Goal: Task Accomplishment & Management: Manage account settings

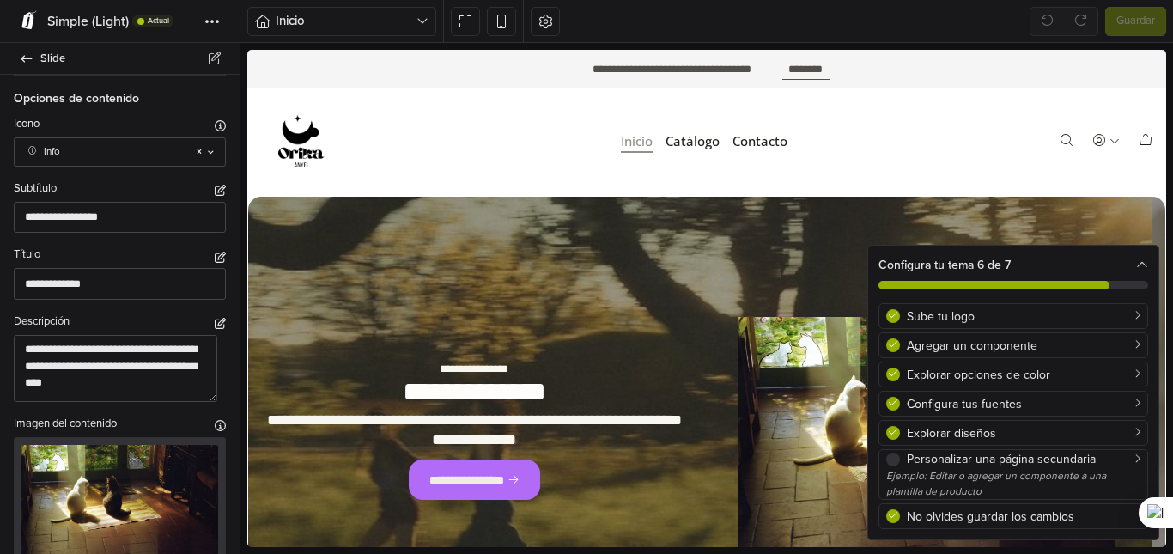
click at [1131, 262] on div "Configura tu tema 6 de 7" at bounding box center [1013, 265] width 270 height 18
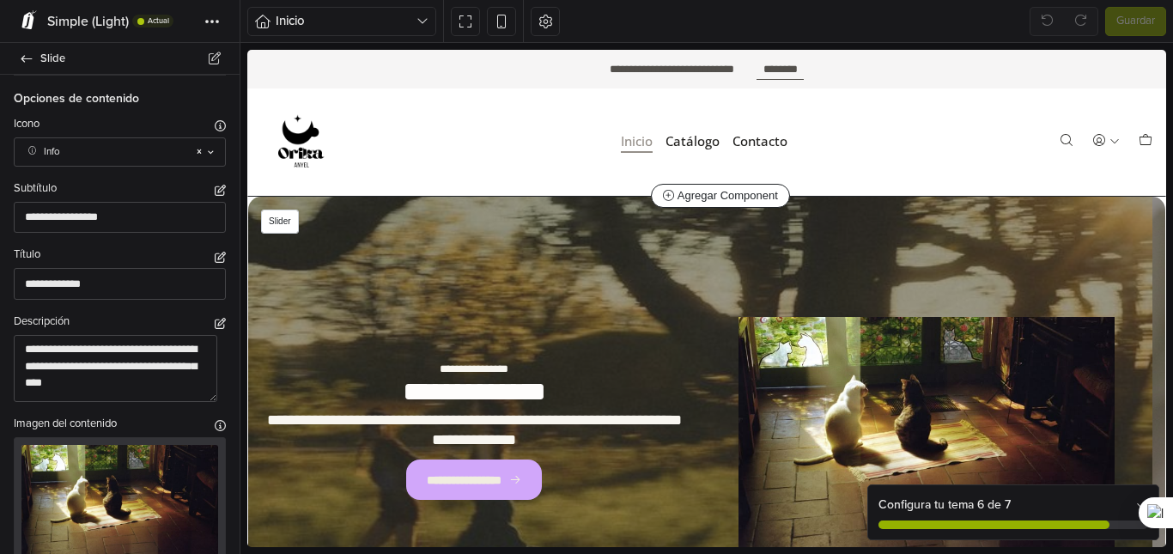
click at [483, 491] on link "**********" at bounding box center [474, 479] width 136 height 40
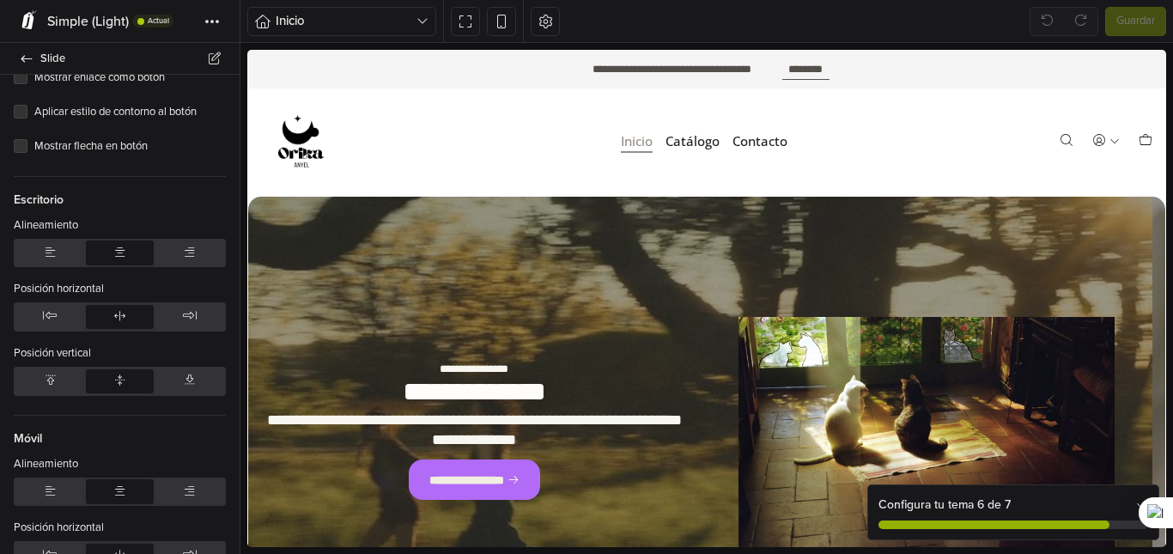
scroll to position [2338, 0]
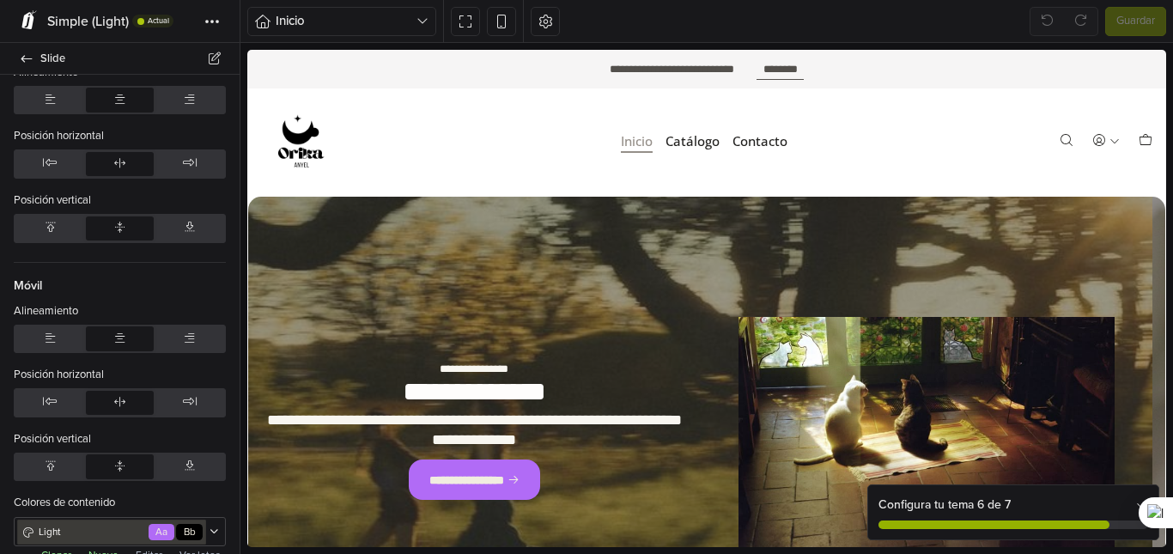
click at [147, 546] on button "Editar" at bounding box center [149, 554] width 37 height 17
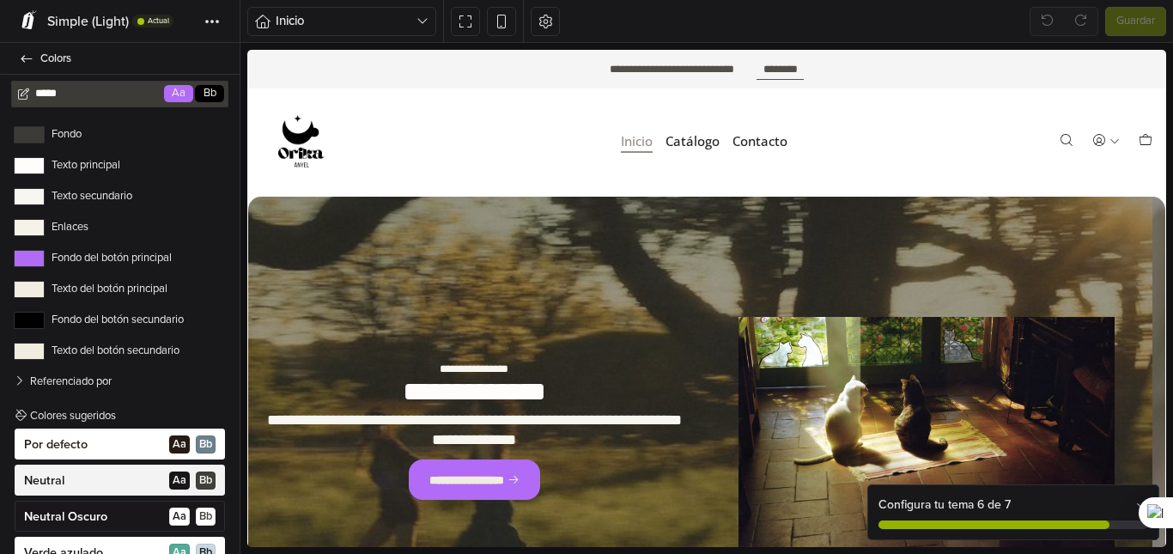
click at [149, 484] on div "Neutral A a B b" at bounding box center [120, 480] width 210 height 31
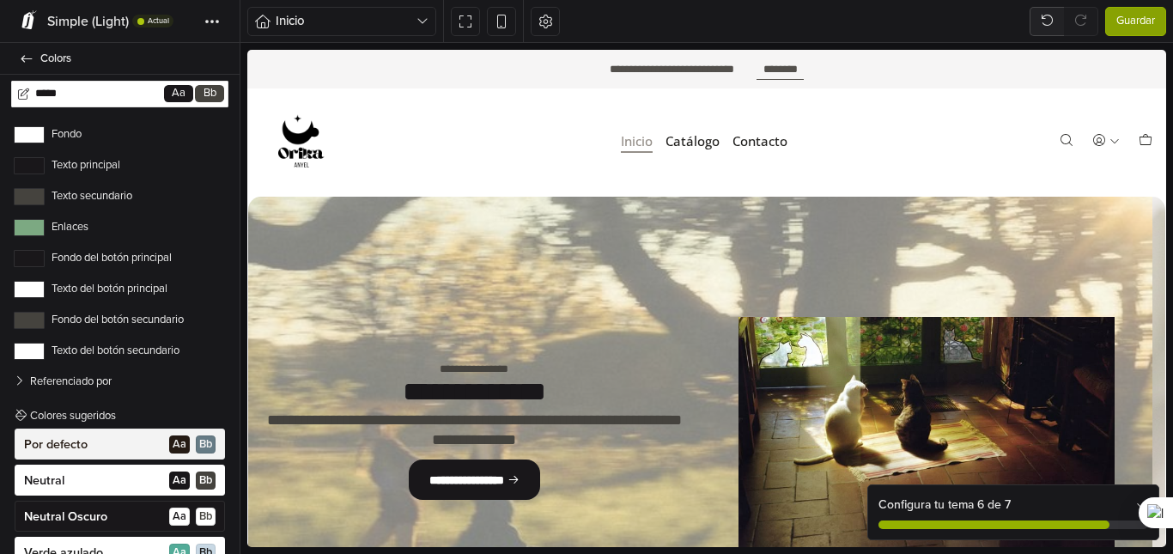
click at [116, 443] on div "Por defecto A a B b" at bounding box center [120, 444] width 210 height 31
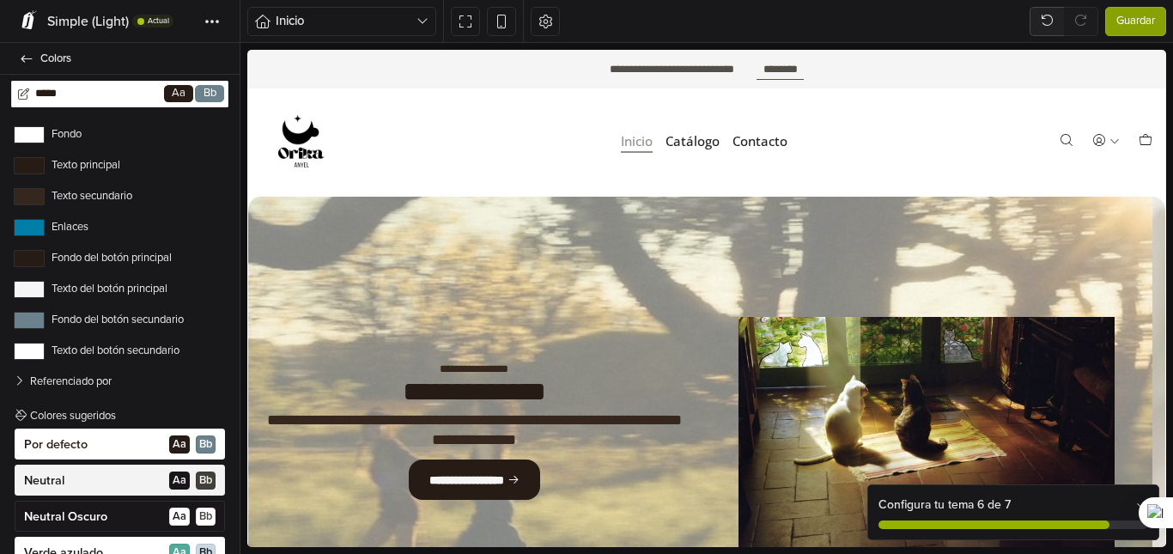
click at [119, 477] on div "Neutral A a B b" at bounding box center [120, 480] width 210 height 31
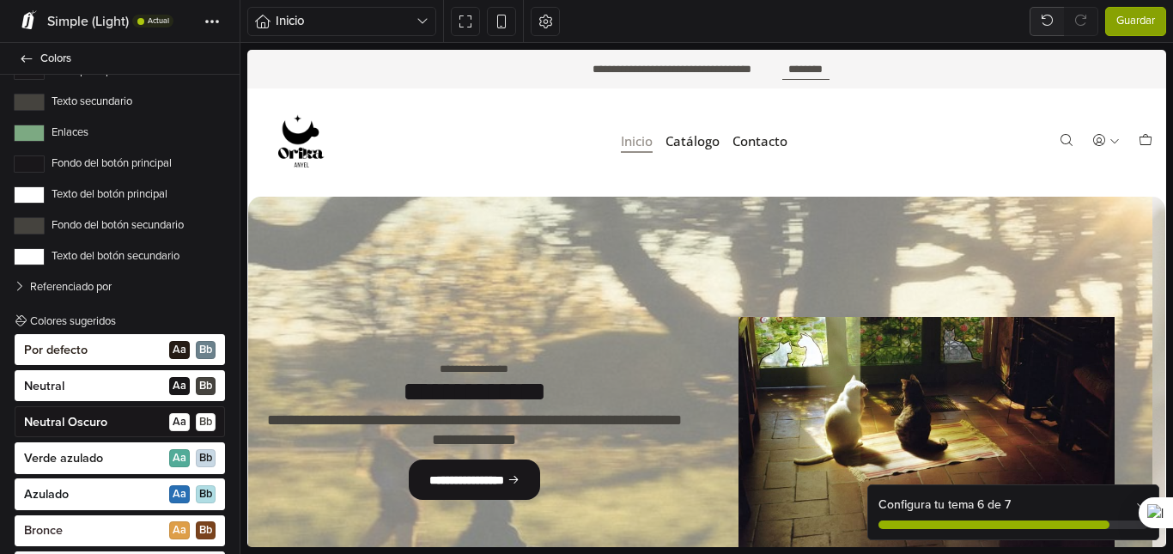
scroll to position [100, 0]
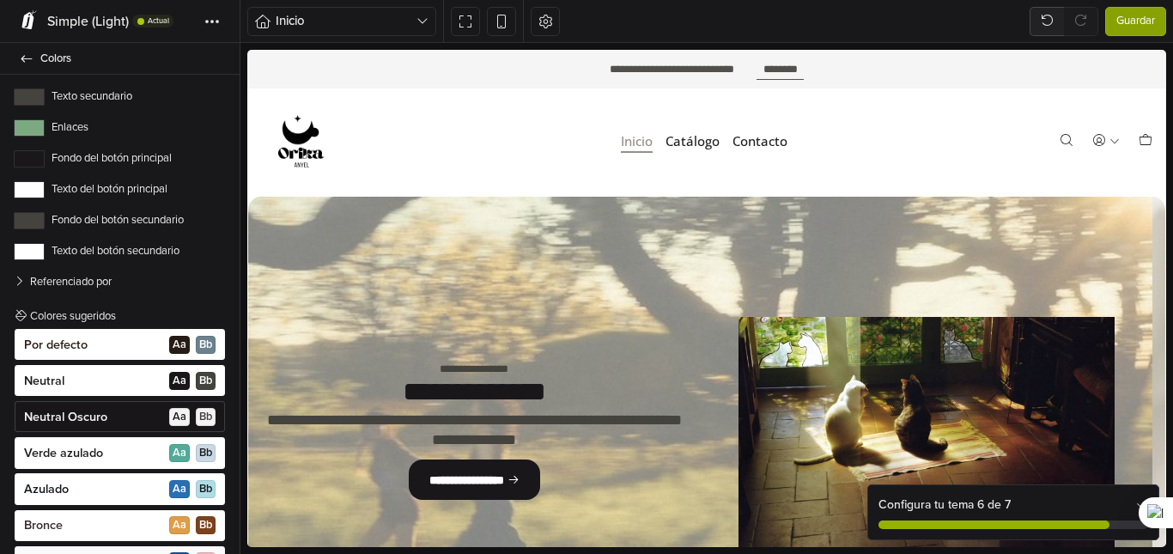
click at [87, 416] on p "Neutral Oscuro" at bounding box center [65, 417] width 83 height 17
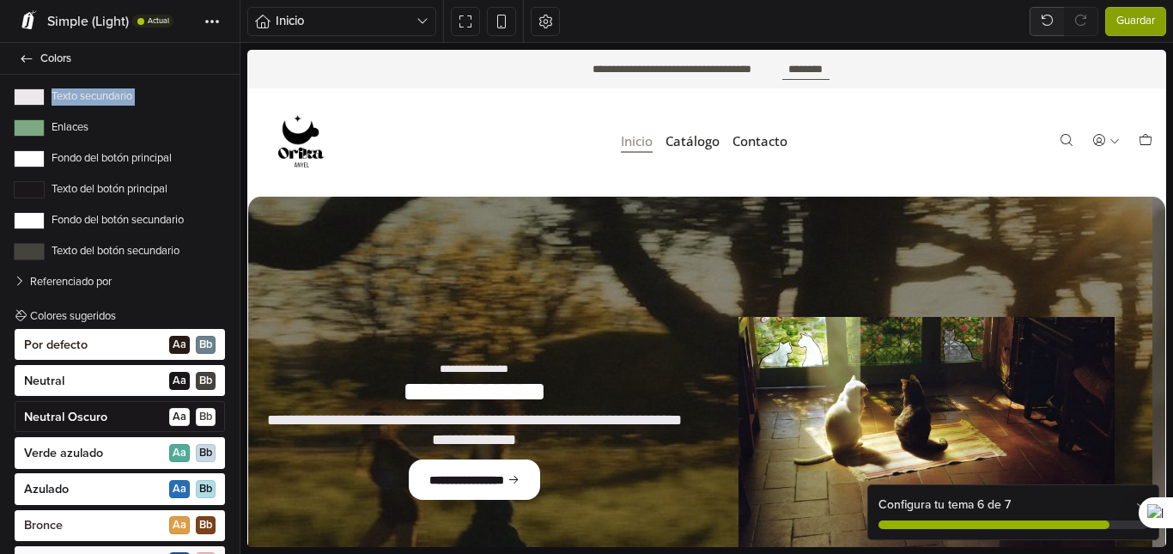
drag, startPoint x: 230, startPoint y: 127, endPoint x: 232, endPoint y: 89, distance: 37.8
click at [232, 89] on div "***** Go Aa Bb Fondo Texto principal Texto secundario Enlaces Fondo del botón p…" at bounding box center [120, 314] width 240 height 479
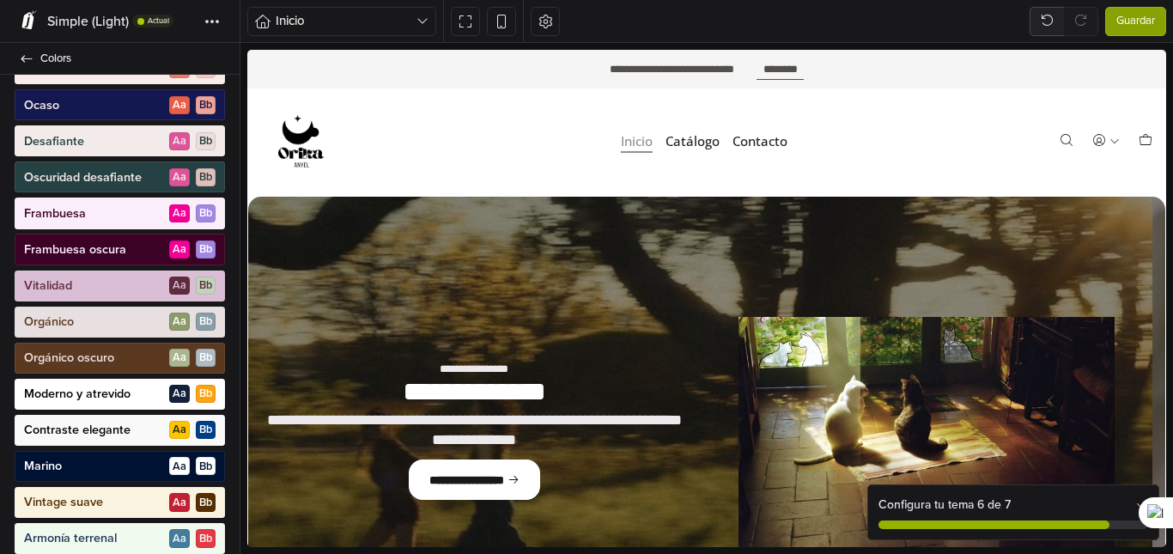
scroll to position [925, 0]
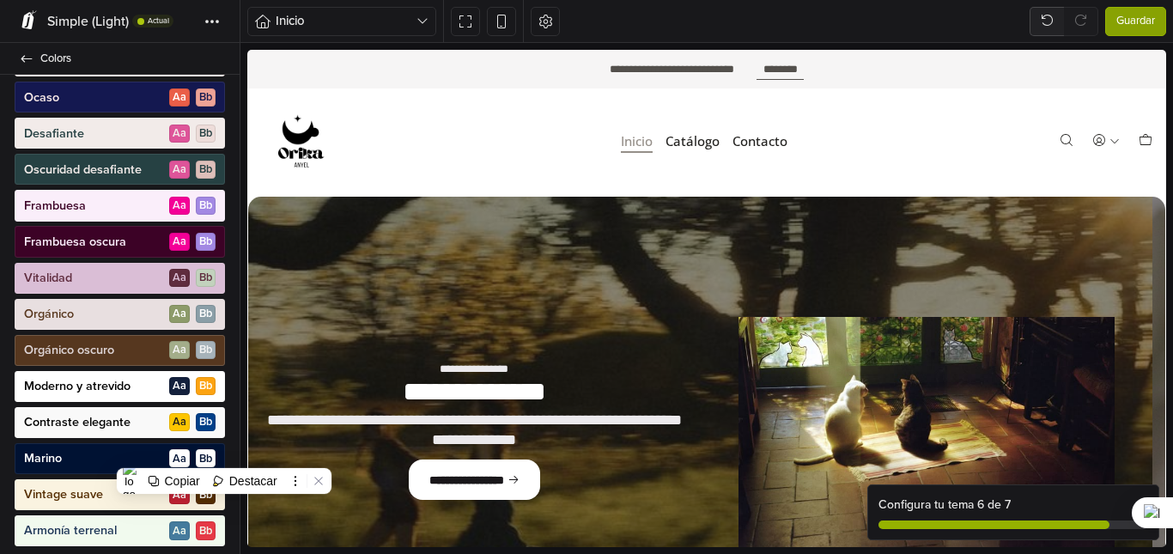
click at [134, 360] on div "Orgánico oscuro A a B b" at bounding box center [120, 350] width 210 height 31
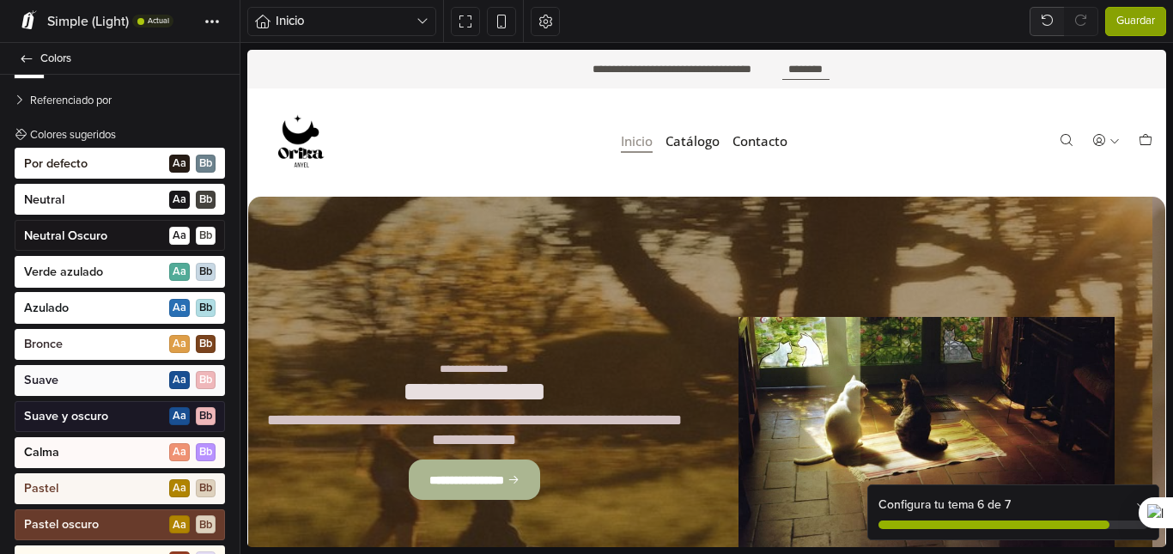
scroll to position [192, 0]
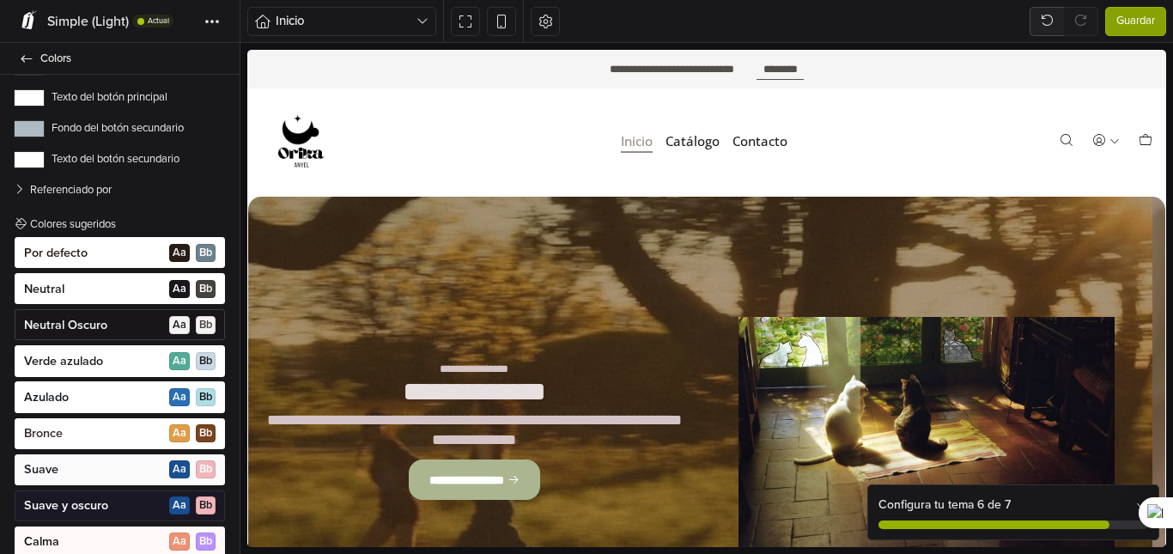
click at [131, 332] on div "Neutral Oscuro A a B b" at bounding box center [120, 324] width 210 height 31
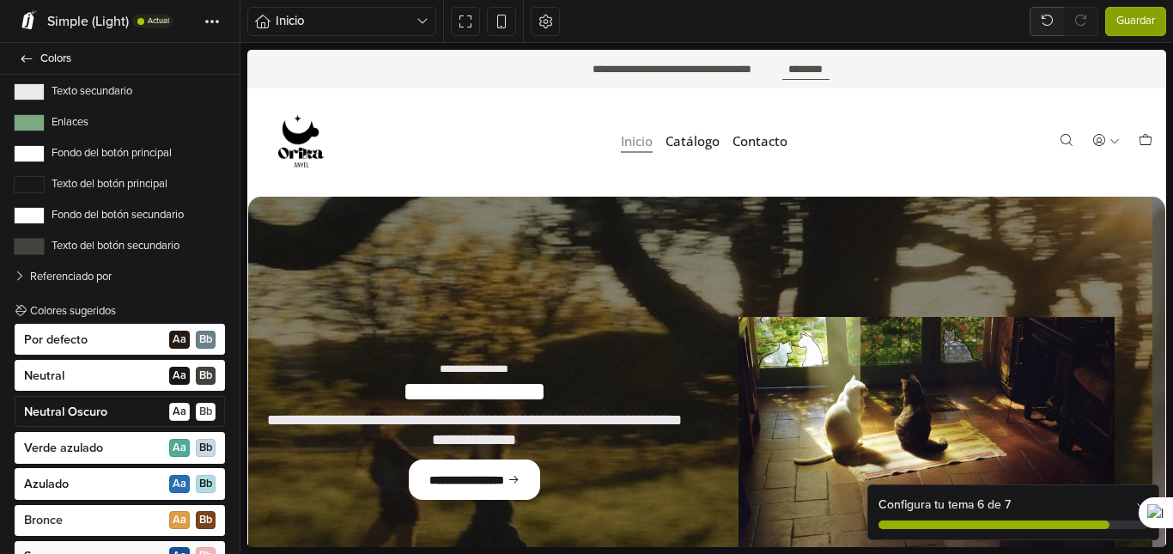
scroll to position [100, 0]
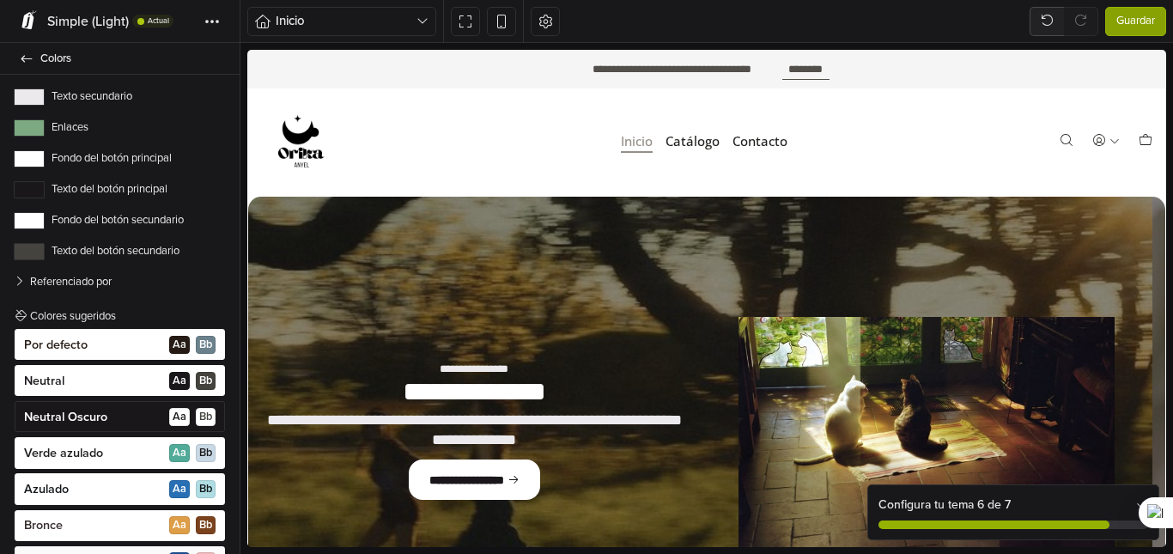
click at [135, 152] on label "Fondo del botón principal" at bounding box center [120, 158] width 212 height 17
click at [45, 152] on button "Fondo del botón principal" at bounding box center [29, 158] width 31 height 17
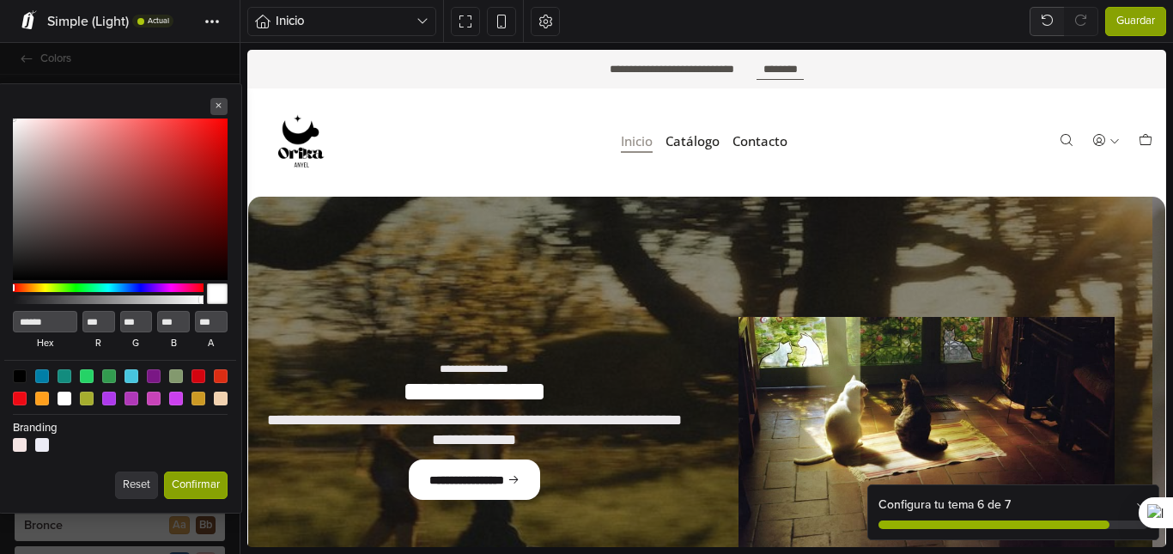
click at [47, 282] on div at bounding box center [108, 293] width 191 height 27
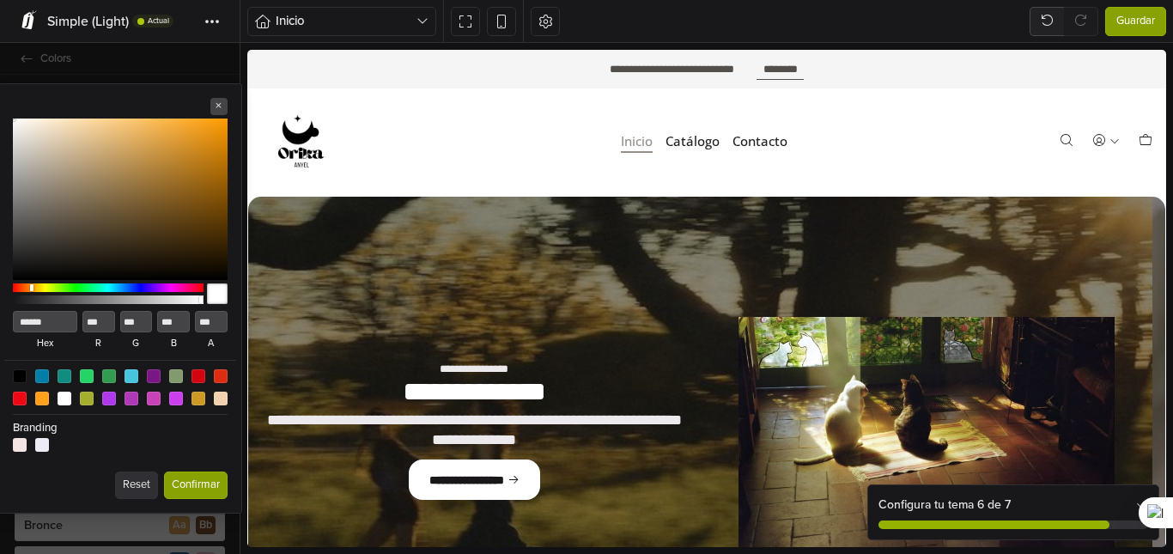
drag, startPoint x: 44, startPoint y: 285, endPoint x: 31, endPoint y: 286, distance: 12.9
click at [31, 286] on div at bounding box center [108, 287] width 191 height 9
click at [126, 175] on div at bounding box center [120, 199] width 215 height 161
type input "******"
type input "***"
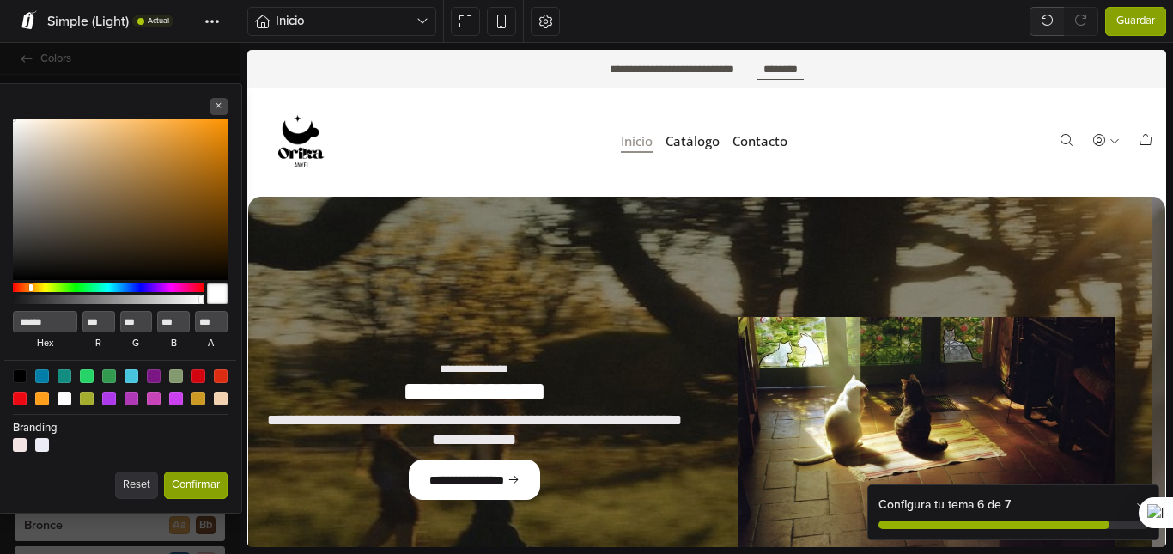
type input "***"
type input "**"
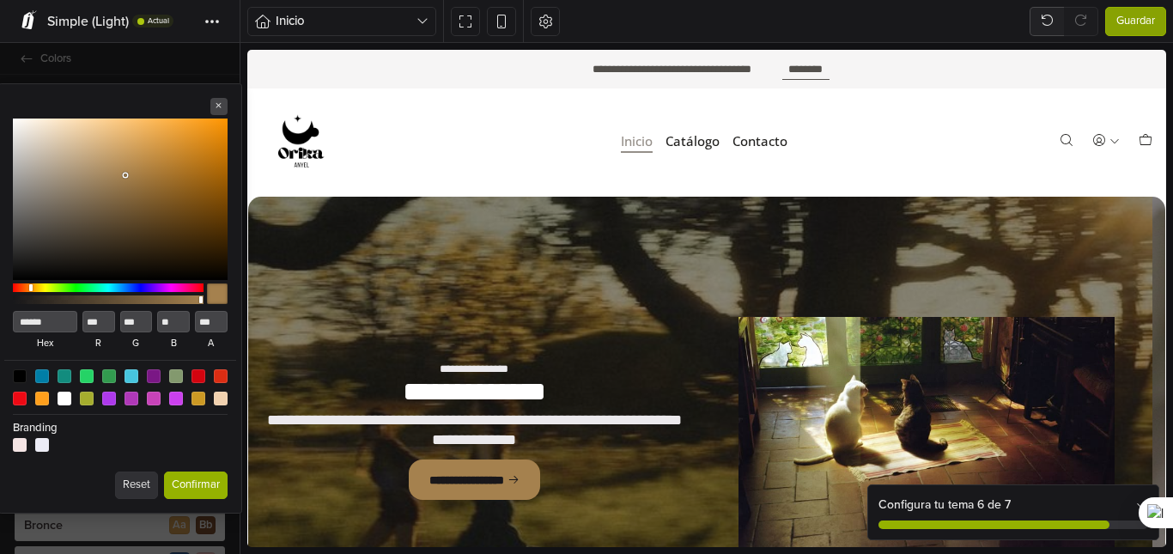
click at [188, 480] on button "Confirmar" at bounding box center [196, 484] width 64 height 27
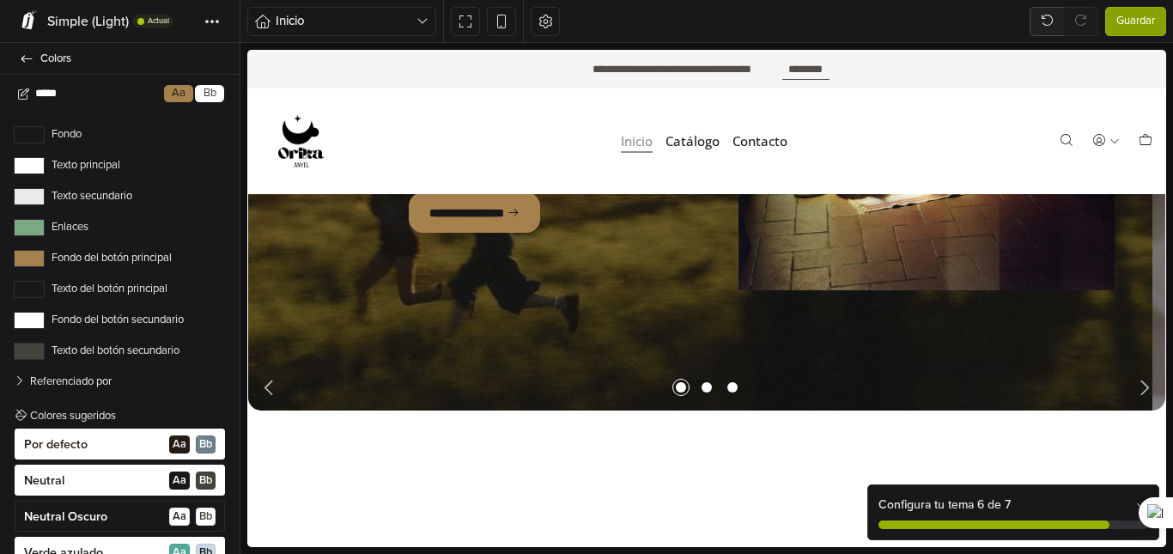
scroll to position [284, 0]
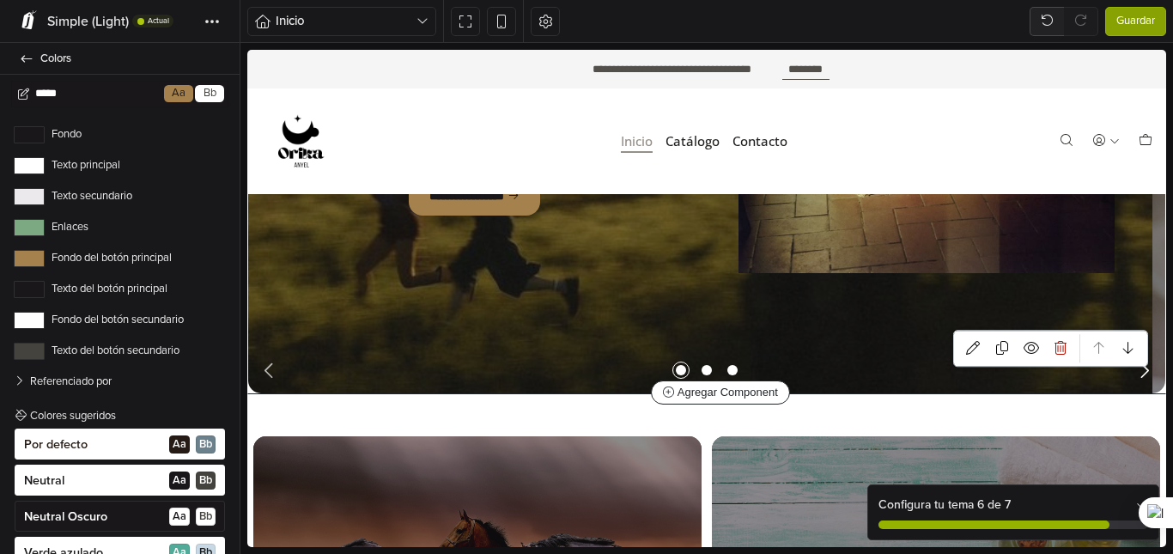
click at [1134, 374] on icon "Next slide" at bounding box center [1144, 370] width 21 height 21
select select "******"
select select "*****"
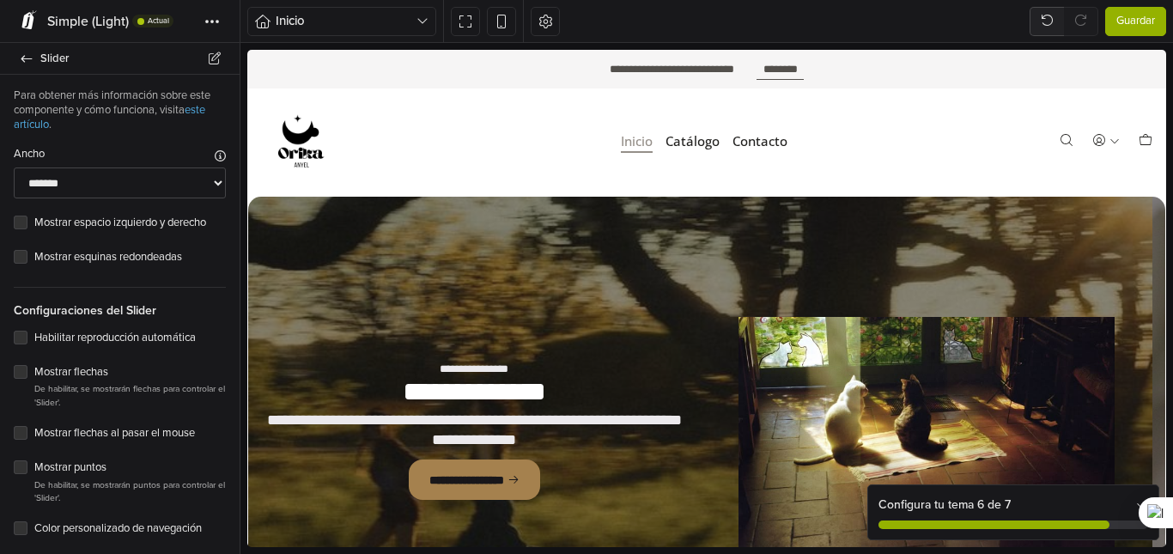
click at [1137, 18] on span "Guardar" at bounding box center [1135, 21] width 39 height 17
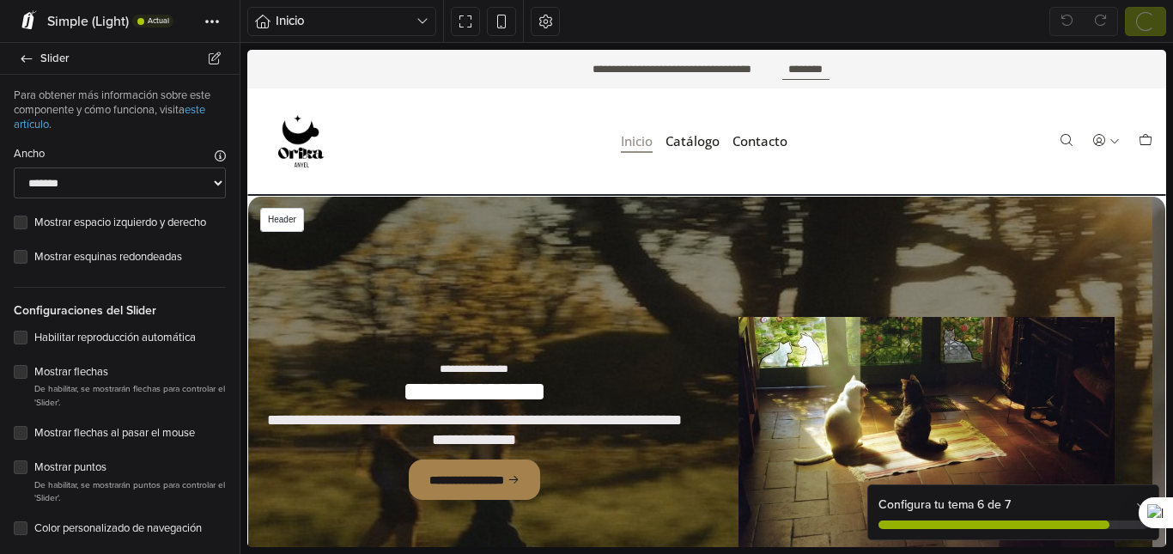
click at [397, 89] on div "Menú Inicio Catálogo Contacto Ingresar Crear cuenta 0" at bounding box center [706, 141] width 919 height 106
select select "******"
select select "**"
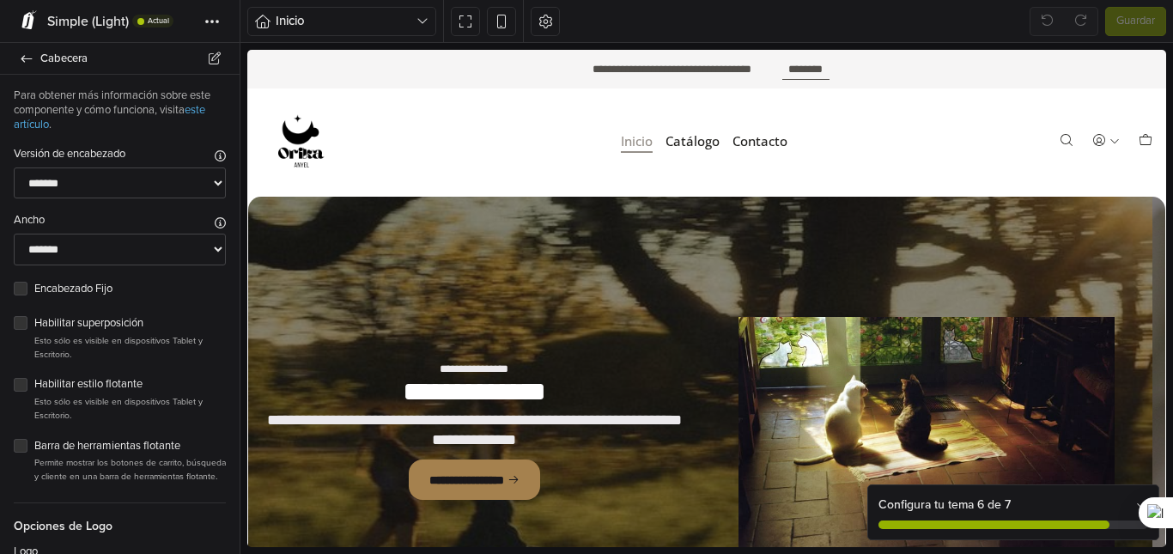
drag, startPoint x: 234, startPoint y: 130, endPoint x: 8, endPoint y: 32, distance: 246.2
click at [29, 55] on icon at bounding box center [27, 58] width 14 height 11
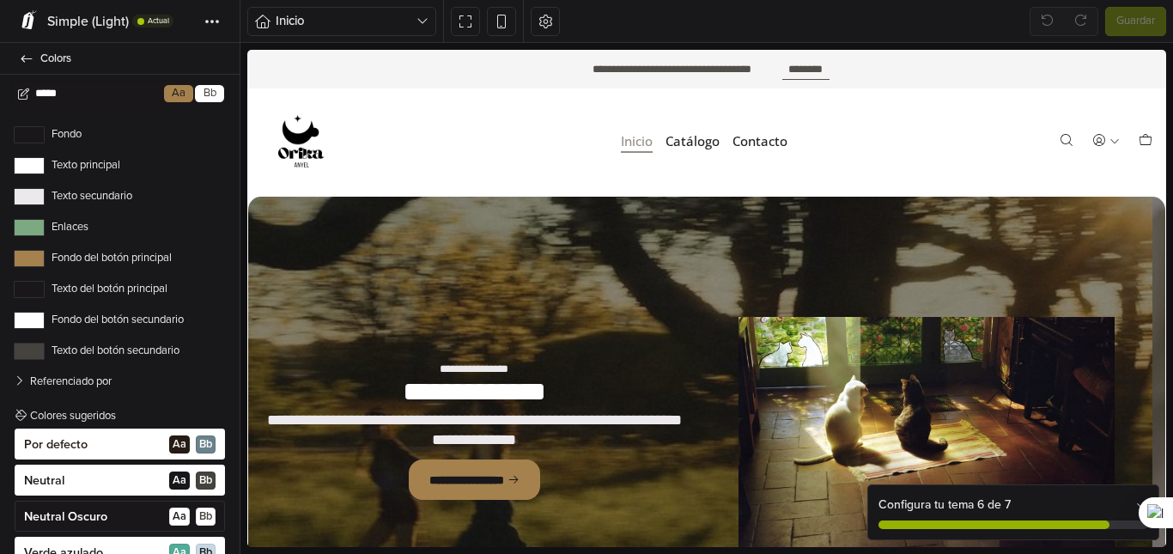
click at [111, 136] on label "Fondo" at bounding box center [120, 134] width 212 height 17
click at [45, 136] on button "Fondo" at bounding box center [29, 134] width 31 height 17
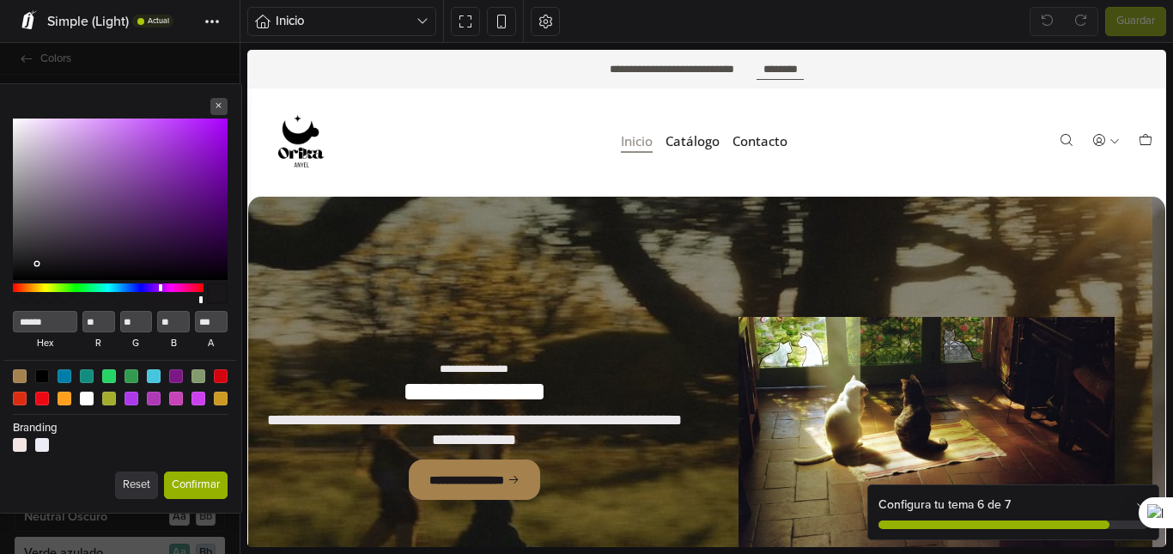
click at [204, 493] on button "Confirmar" at bounding box center [196, 484] width 64 height 27
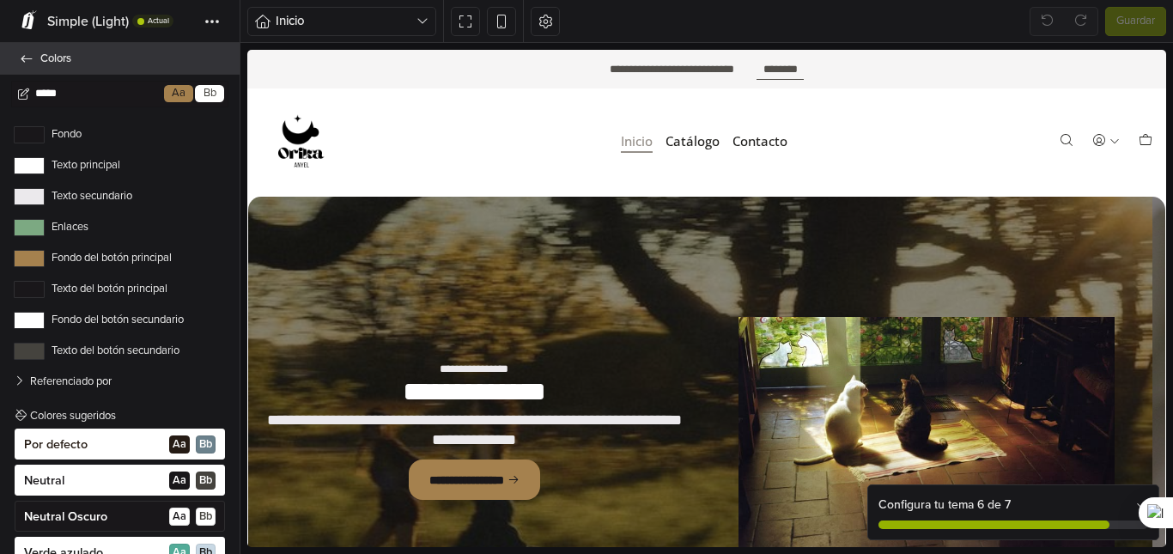
click at [31, 63] on icon at bounding box center [27, 58] width 14 height 11
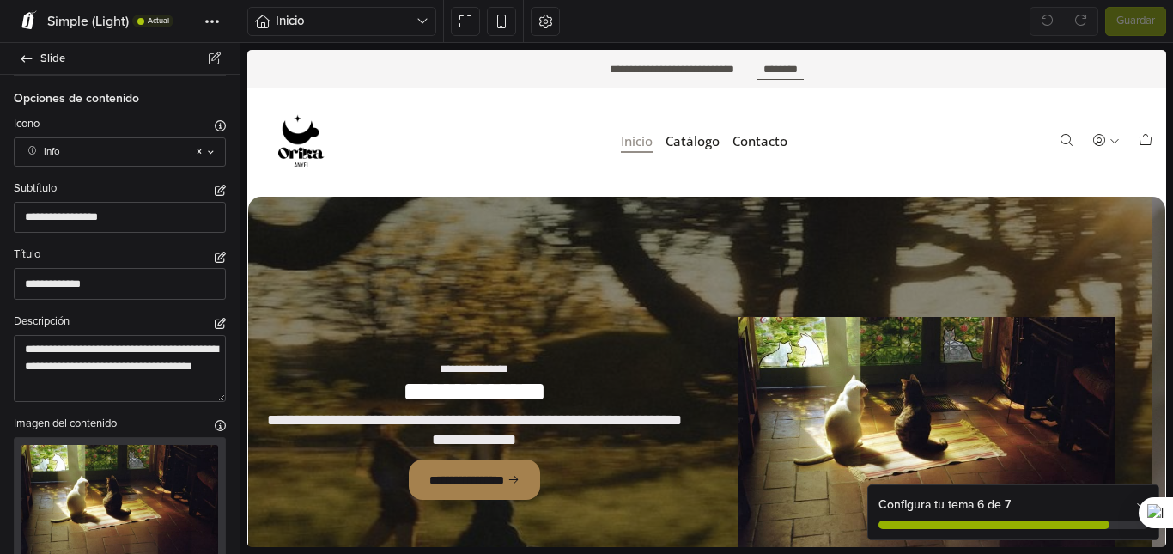
scroll to position [139, 0]
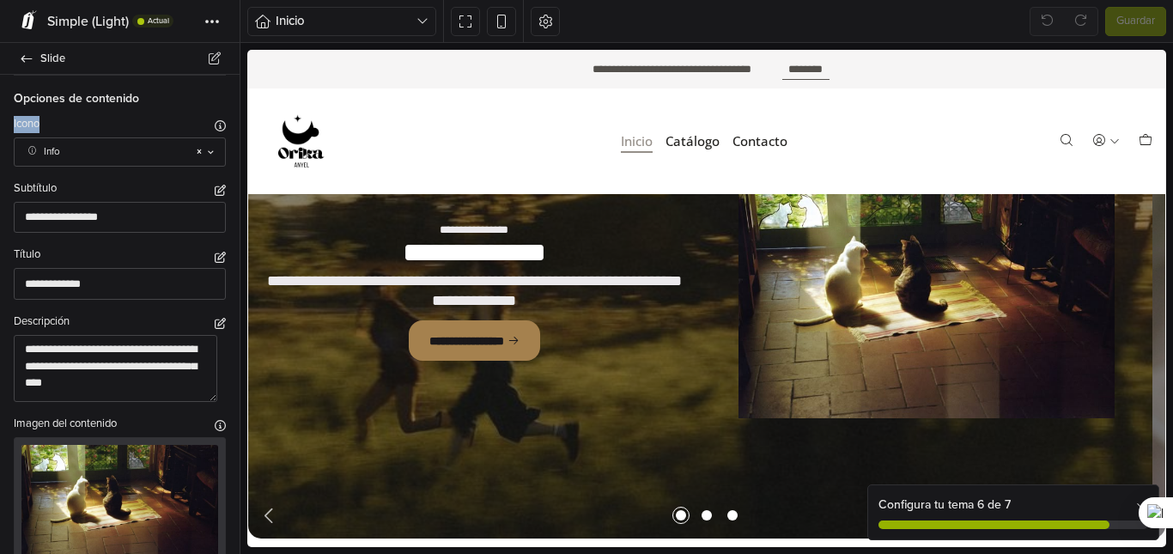
drag, startPoint x: 230, startPoint y: 104, endPoint x: 234, endPoint y: 116, distance: 12.5
click at [234, 116] on div "**********" at bounding box center [120, 314] width 240 height 479
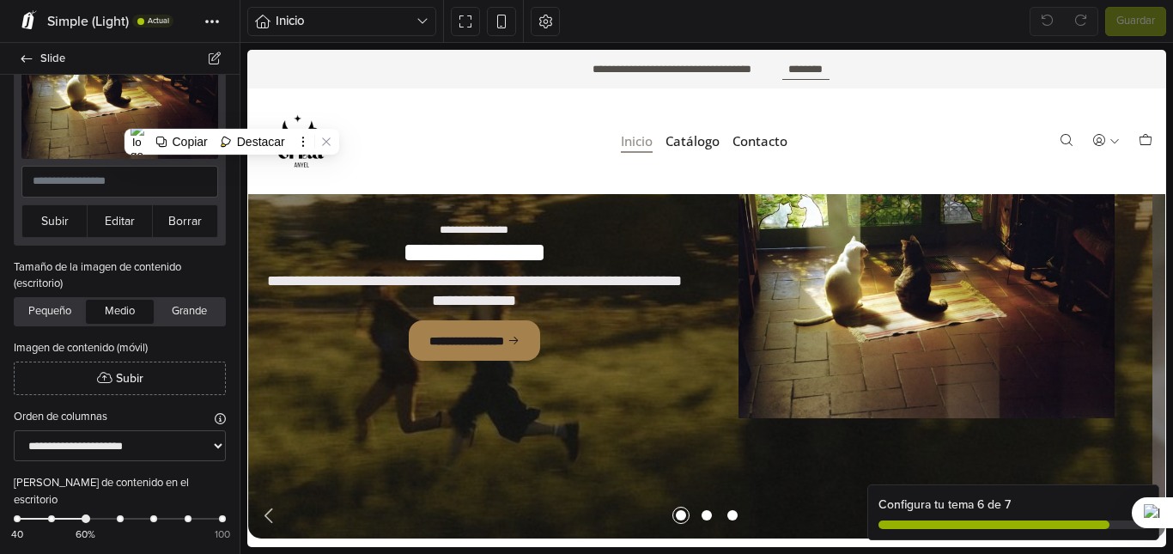
scroll to position [423, 0]
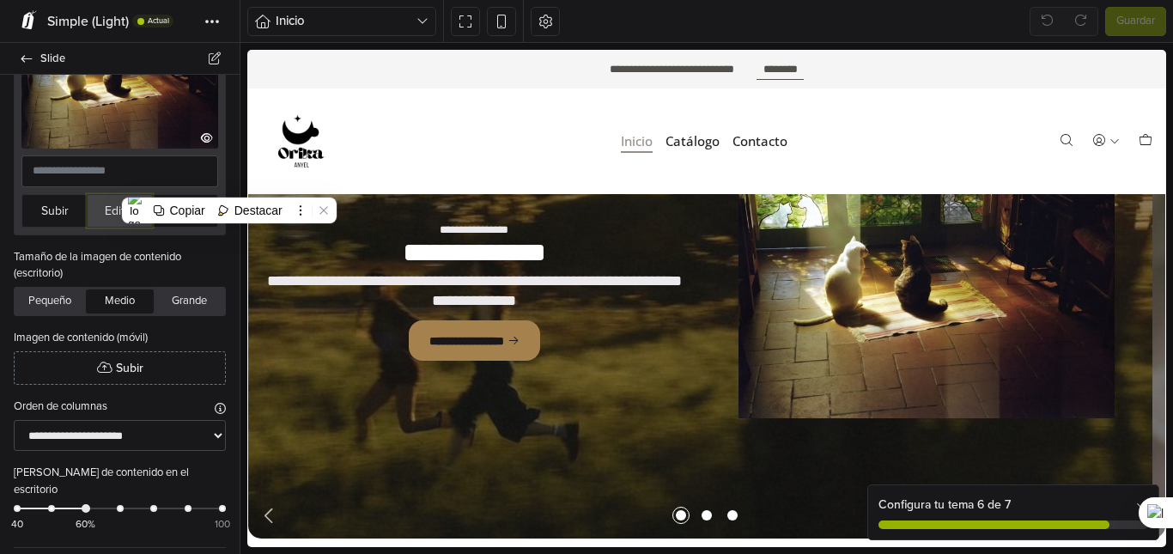
click at [106, 204] on button "Editar" at bounding box center [120, 210] width 66 height 33
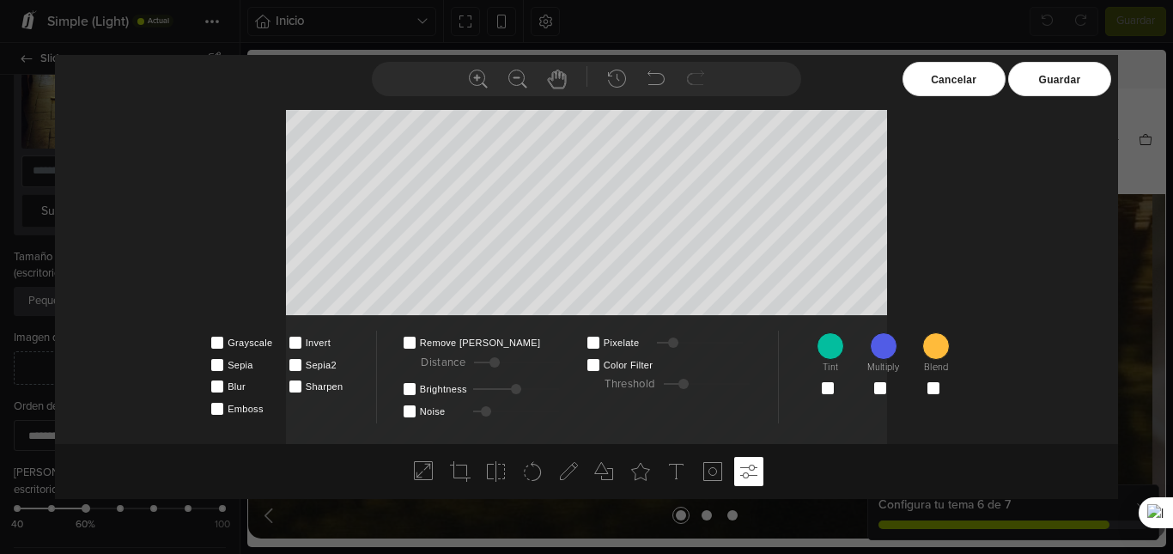
click at [674, 345] on div at bounding box center [673, 342] width 10 height 10
click at [636, 465] on icon at bounding box center [640, 471] width 21 height 21
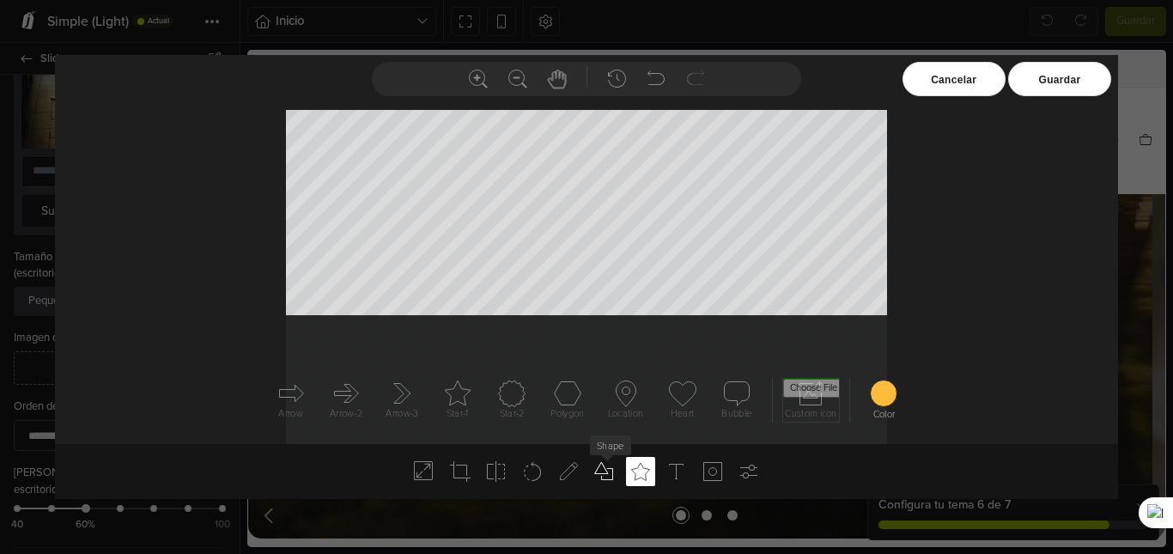
click at [611, 478] on icon at bounding box center [604, 471] width 21 height 21
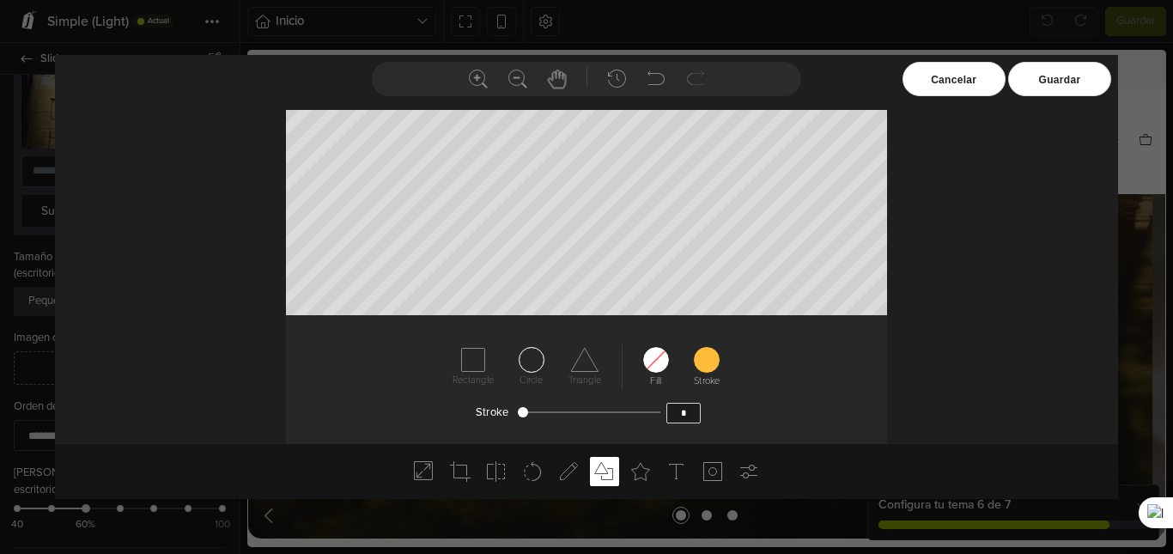
click at [528, 376] on label "Circle" at bounding box center [531, 381] width 23 height 15
click at [524, 416] on div at bounding box center [523, 412] width 10 height 10
click at [543, 351] on icon at bounding box center [531, 359] width 27 height 27
click at [532, 416] on div at bounding box center [530, 412] width 10 height 10
click at [627, 472] on li at bounding box center [640, 471] width 29 height 29
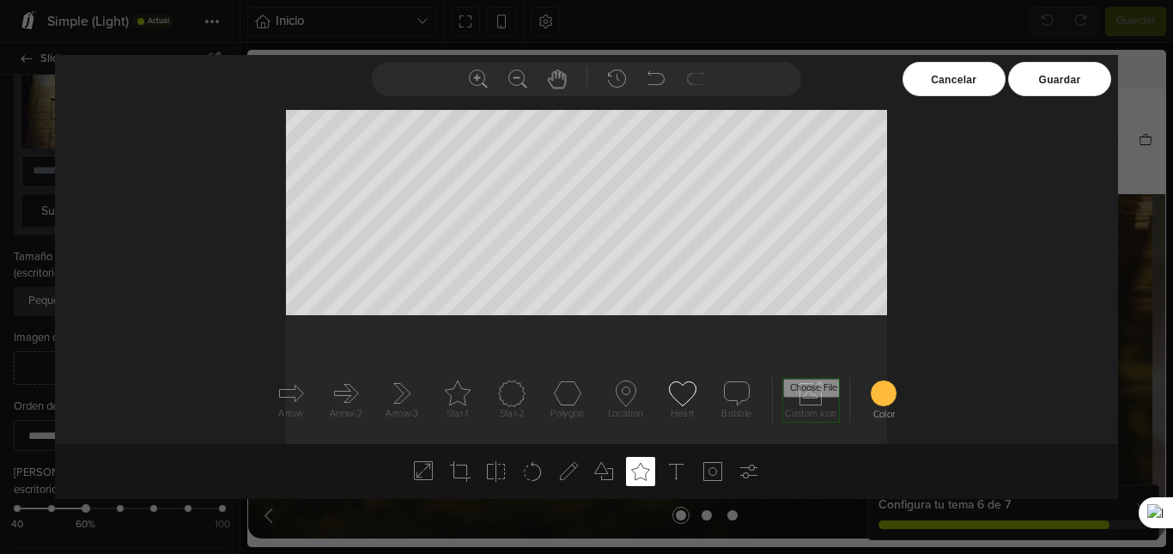
click at [679, 403] on icon at bounding box center [682, 393] width 27 height 27
click at [653, 82] on icon at bounding box center [656, 79] width 21 height 21
click at [660, 76] on icon at bounding box center [656, 79] width 21 height 21
click at [703, 478] on use at bounding box center [712, 471] width 19 height 19
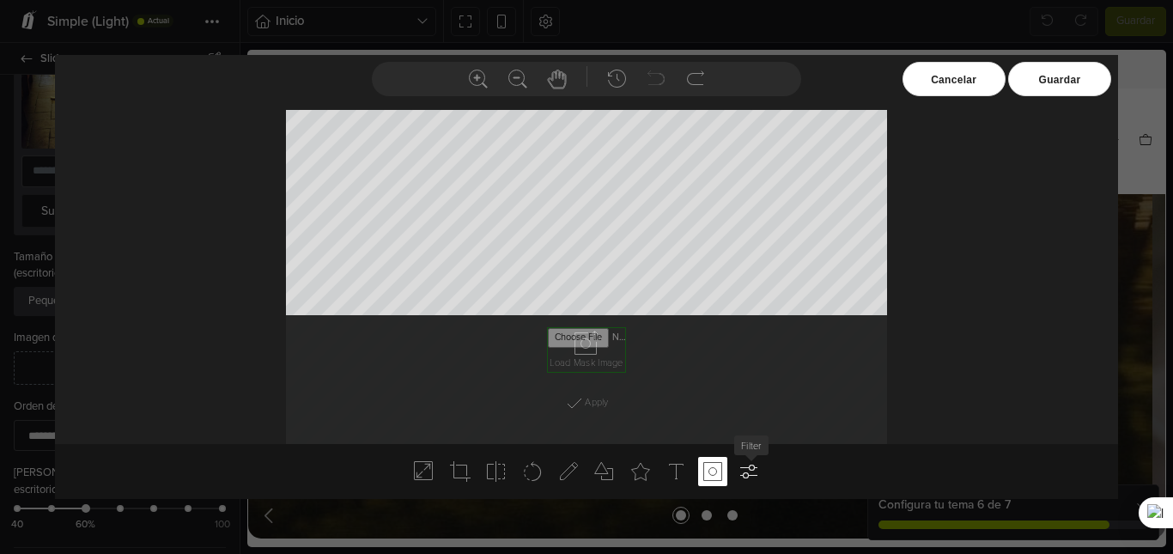
click at [745, 472] on icon at bounding box center [749, 471] width 21 height 21
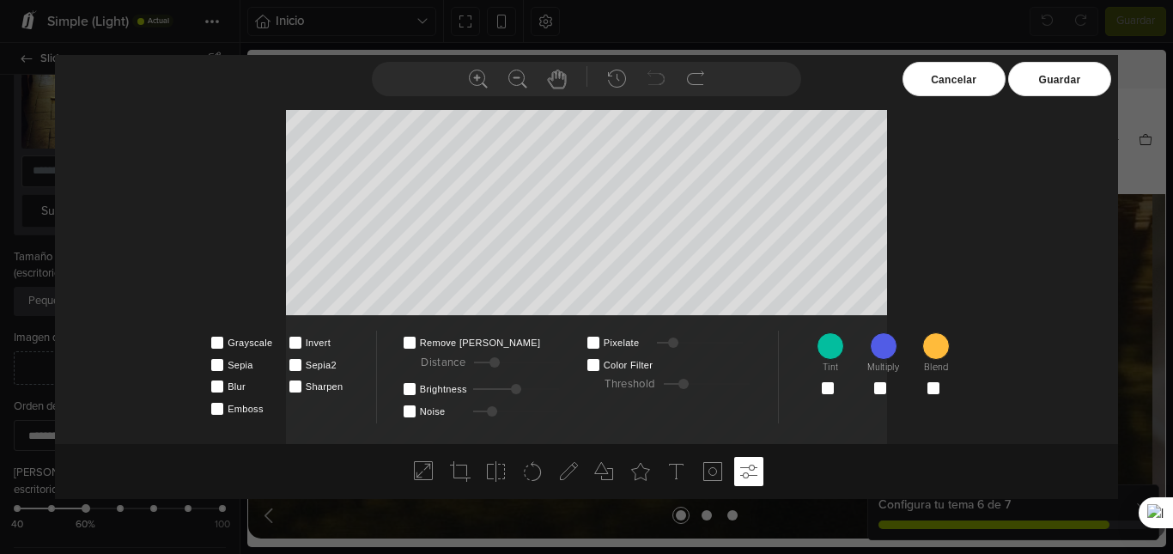
click at [487, 411] on div at bounding box center [492, 411] width 10 height 10
click at [491, 475] on icon at bounding box center [496, 471] width 21 height 21
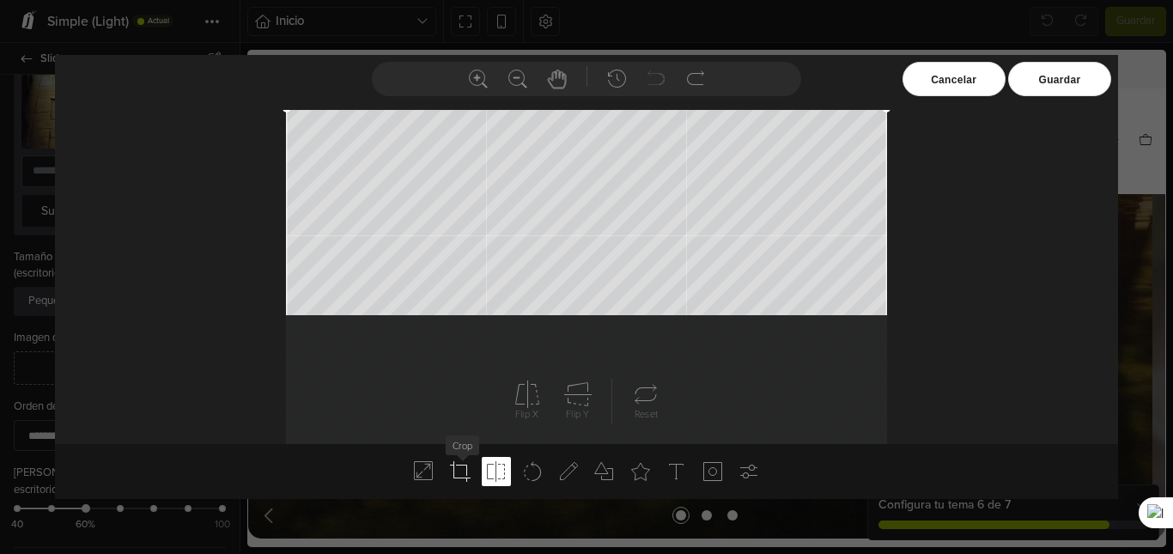
click at [468, 466] on icon at bounding box center [460, 471] width 21 height 21
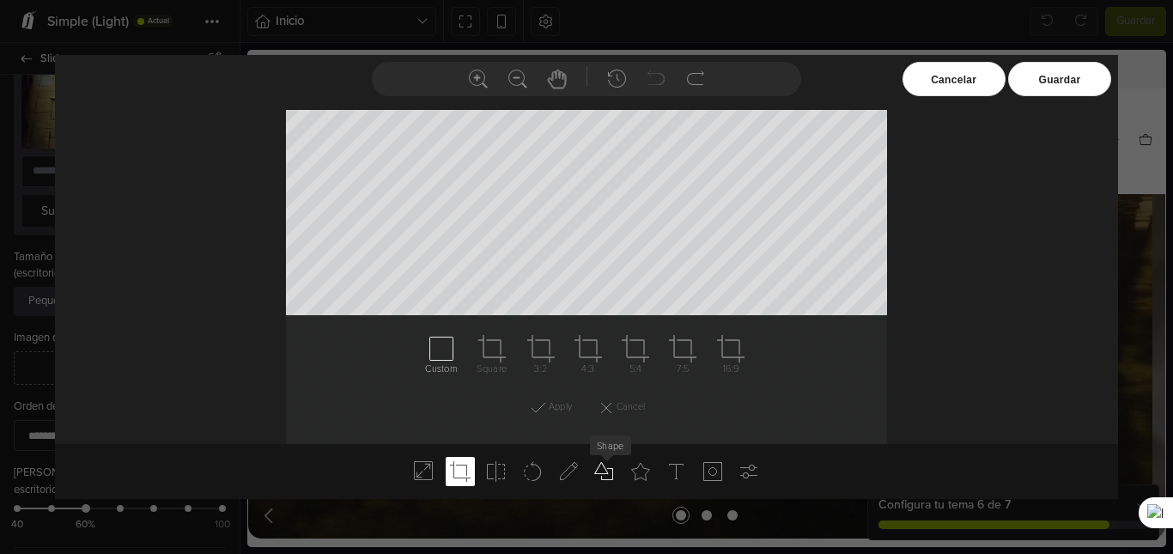
click at [601, 472] on icon at bounding box center [604, 471] width 21 height 21
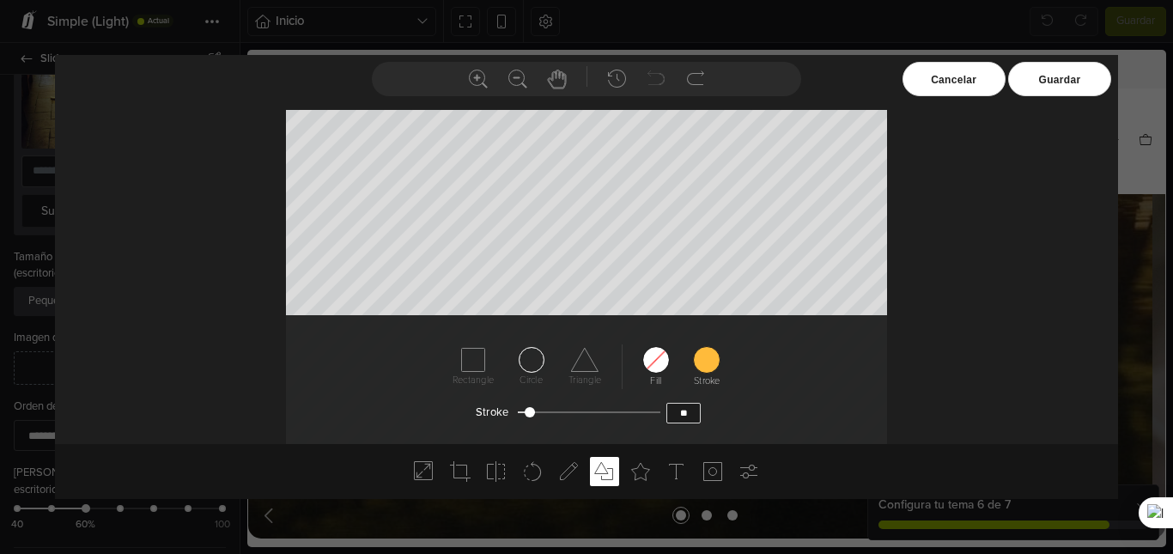
click at [524, 368] on icon at bounding box center [531, 359] width 27 height 27
click at [695, 109] on div "Cancelar Guardar Width *** px Height *** px Lock Aspect Ratio Apply Cancel" at bounding box center [586, 249] width 1063 height 389
drag, startPoint x: 527, startPoint y: 405, endPoint x: 569, endPoint y: 410, distance: 42.4
click at [569, 410] on li "Stroke **" at bounding box center [588, 406] width 1060 height 33
click at [569, 410] on div at bounding box center [589, 412] width 143 height 15
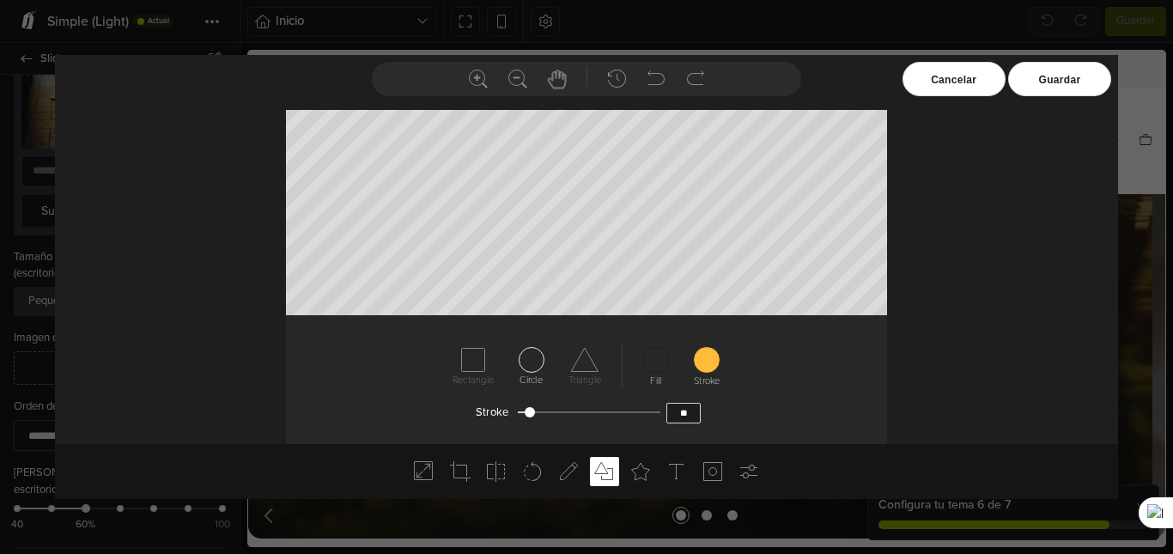
click at [538, 411] on div at bounding box center [589, 412] width 143 height 15
drag, startPoint x: 538, startPoint y: 411, endPoint x: 516, endPoint y: 410, distance: 22.4
click at [516, 410] on li "Stroke **" at bounding box center [588, 406] width 1060 height 33
click at [148, 537] on div "Load Shape Load Download Cancelar Guardar Width *** px Height *** px" at bounding box center [586, 277] width 1173 height 554
type input "*"
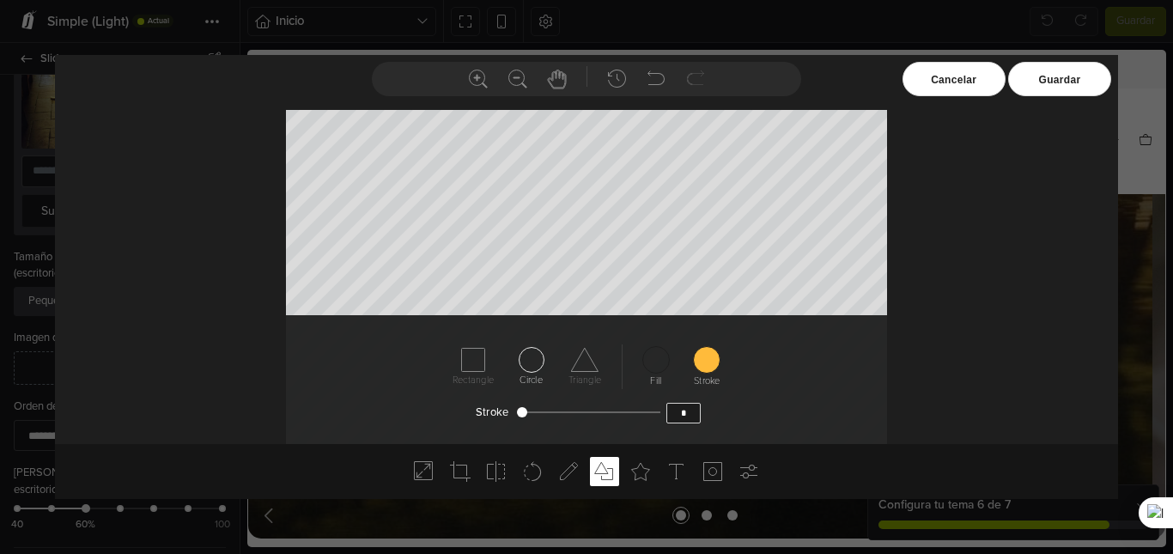
drag, startPoint x: 521, startPoint y: 402, endPoint x: 627, endPoint y: 409, distance: 105.8
click at [627, 409] on li "Stroke *" at bounding box center [588, 406] width 1060 height 33
click at [627, 409] on div at bounding box center [589, 412] width 143 height 15
click at [585, 407] on div at bounding box center [589, 412] width 143 height 15
click at [650, 465] on icon at bounding box center [640, 471] width 21 height 21
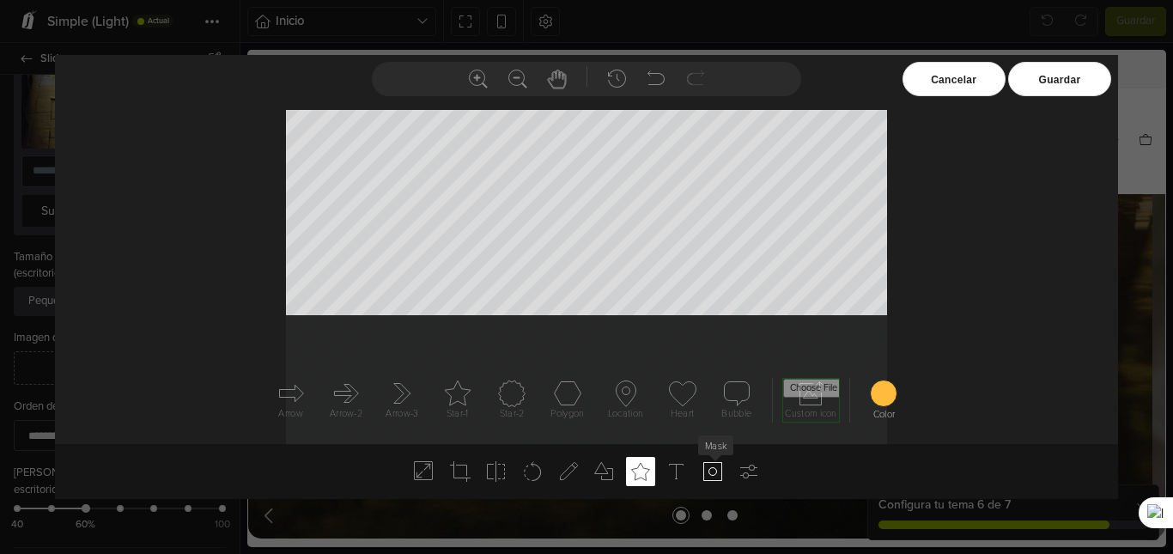
click at [703, 470] on use at bounding box center [712, 471] width 19 height 19
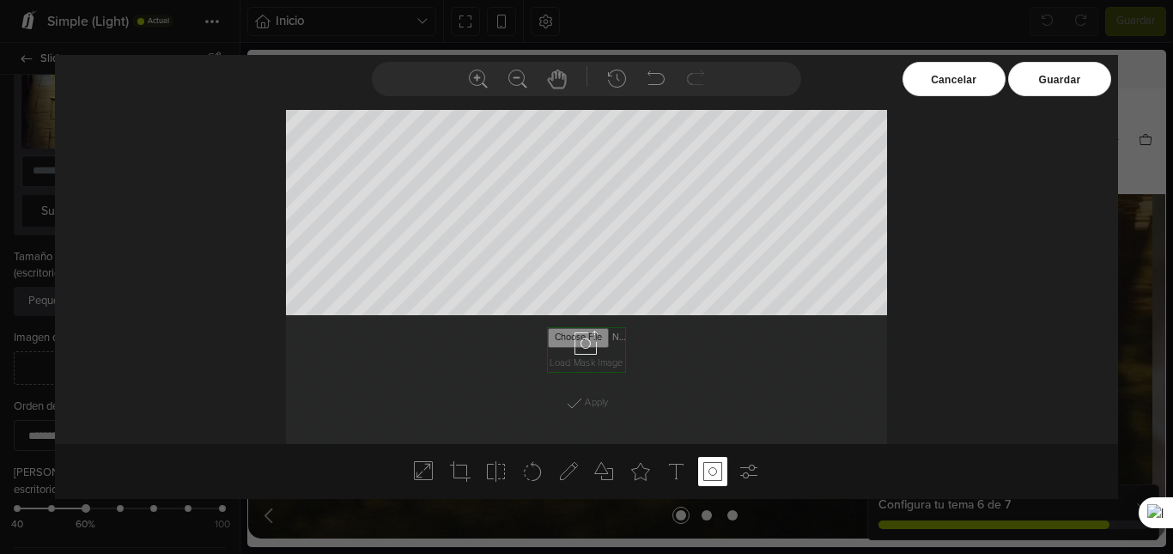
click at [605, 360] on input "file" at bounding box center [586, 350] width 79 height 46
click at [736, 469] on li at bounding box center [748, 471] width 29 height 29
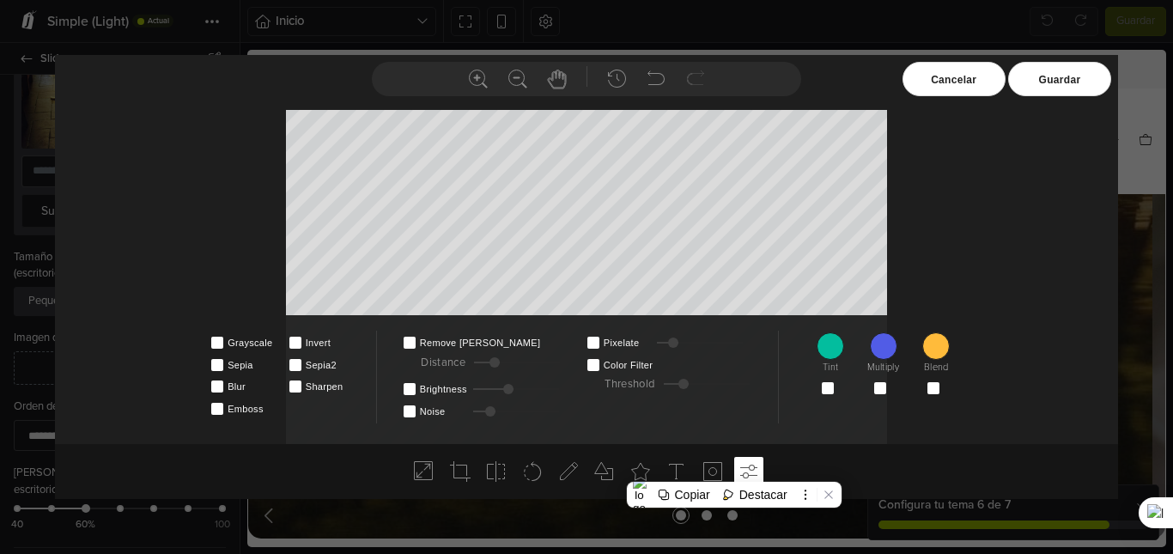
click at [507, 386] on div at bounding box center [508, 389] width 10 height 10
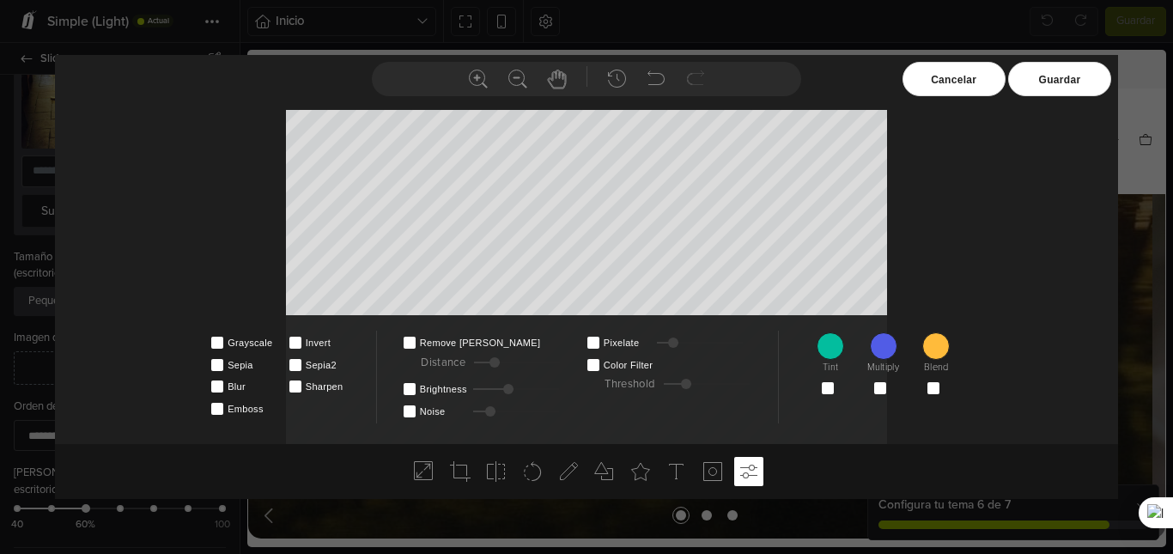
click at [691, 380] on div at bounding box center [707, 384] width 86 height 15
click at [1069, 86] on div "Guardar" at bounding box center [1059, 79] width 103 height 34
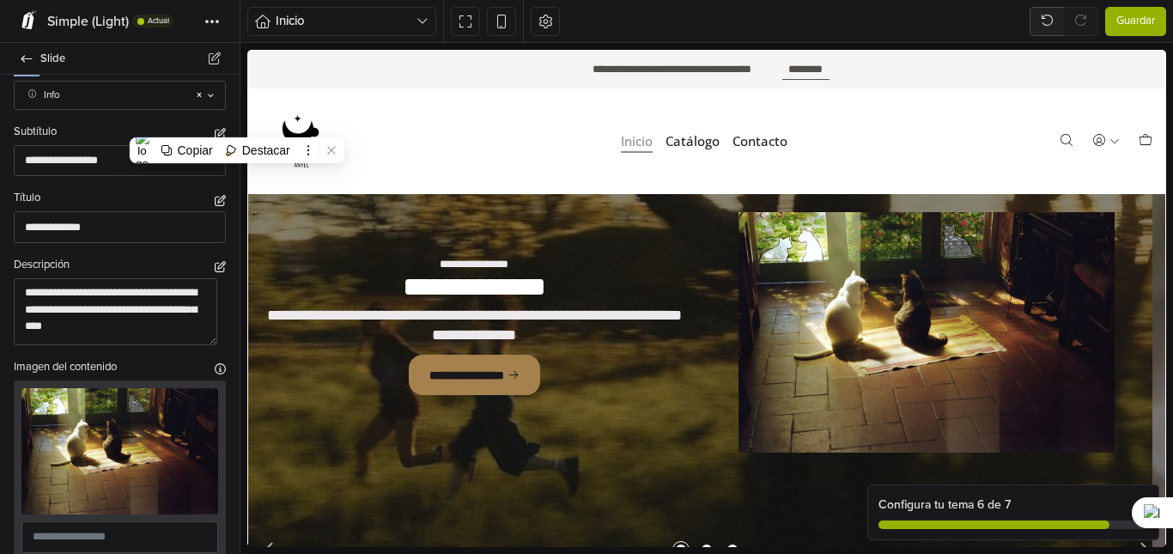
scroll to position [139, 0]
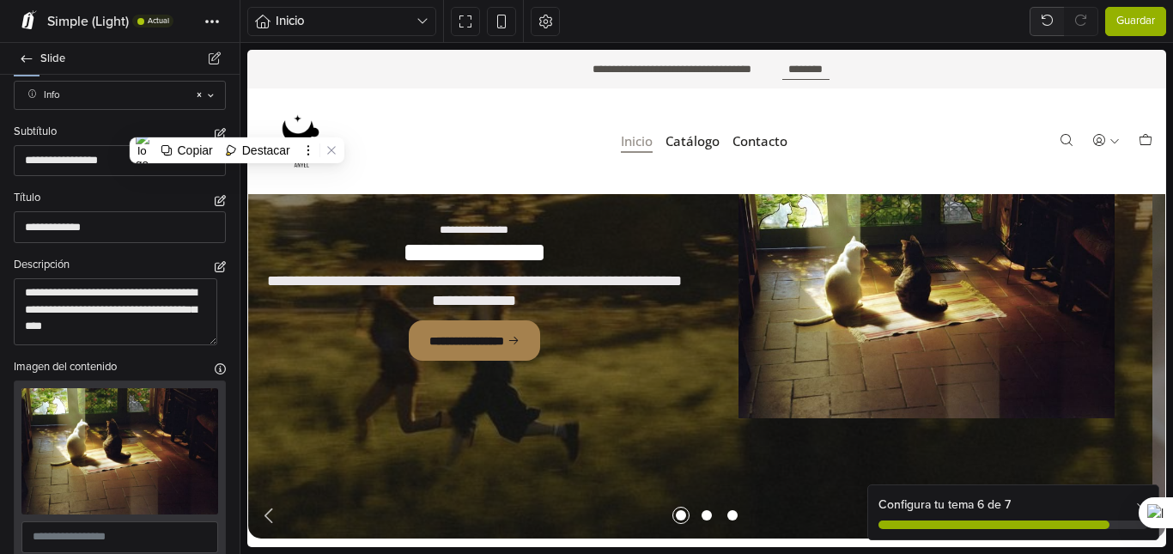
click at [1148, 7] on button "Guardar" at bounding box center [1135, 21] width 61 height 29
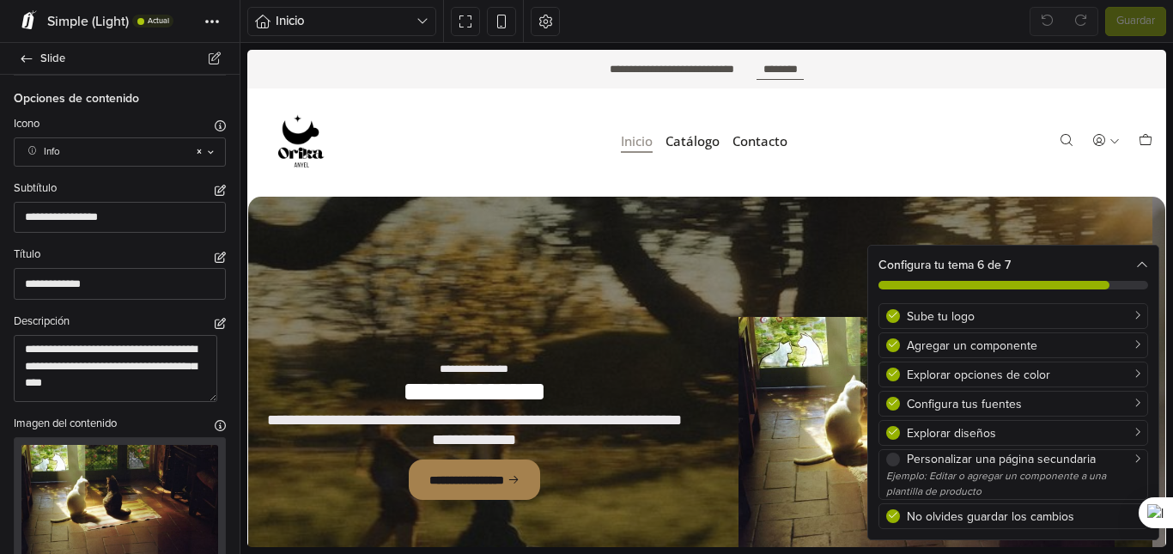
click at [1136, 260] on icon at bounding box center [1142, 265] width 12 height 12
